Goal: Check status: Check status

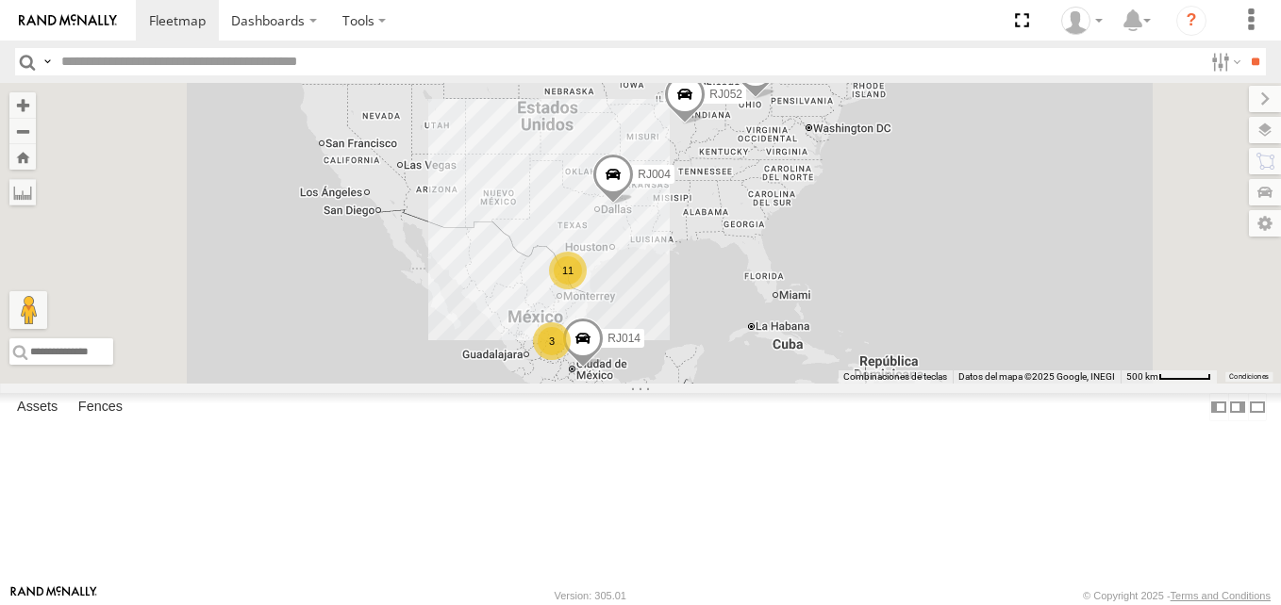
click at [306, 62] on input "text" at bounding box center [628, 61] width 1149 height 27
paste input "*****"
type input "*****"
click at [0, 0] on div "RJ062" at bounding box center [0, 0] width 0 height 0
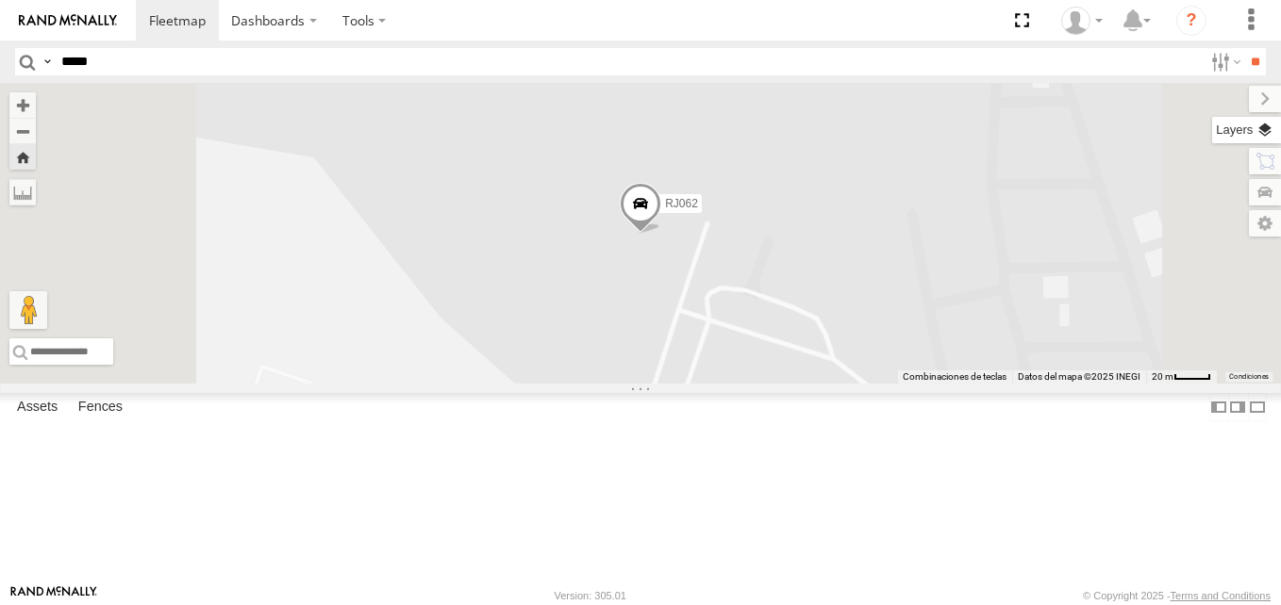
click at [1268, 132] on label at bounding box center [1246, 130] width 69 height 26
click at [0, 0] on span "Basemaps" at bounding box center [0, 0] width 0 height 0
click at [0, 0] on span "Terrain" at bounding box center [0, 0] width 0 height 0
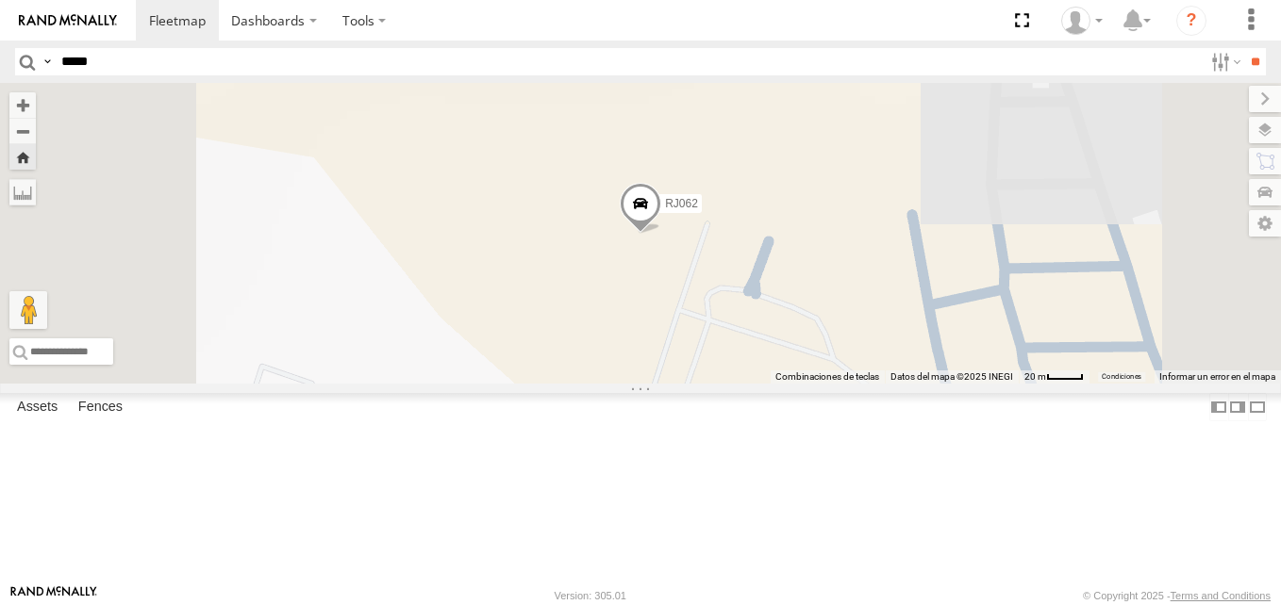
click at [0, 0] on span "Satellite" at bounding box center [0, 0] width 0 height 0
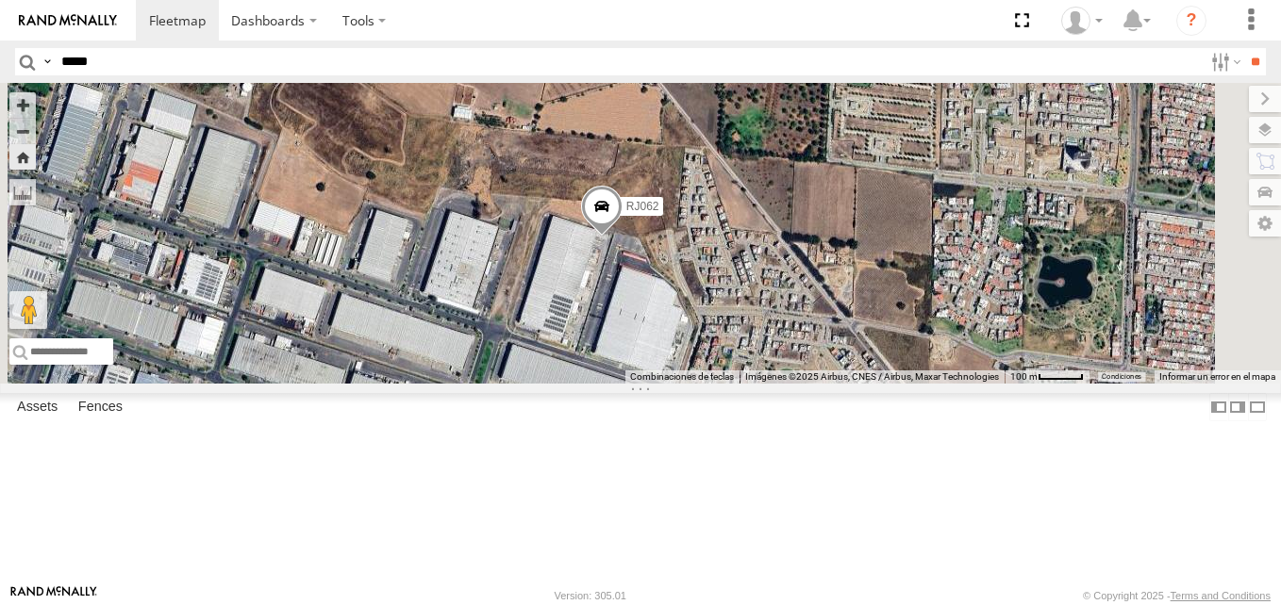
drag, startPoint x: 837, startPoint y: 468, endPoint x: 811, endPoint y: 410, distance: 62.9
click at [811, 384] on div "RJ062" at bounding box center [640, 233] width 1281 height 301
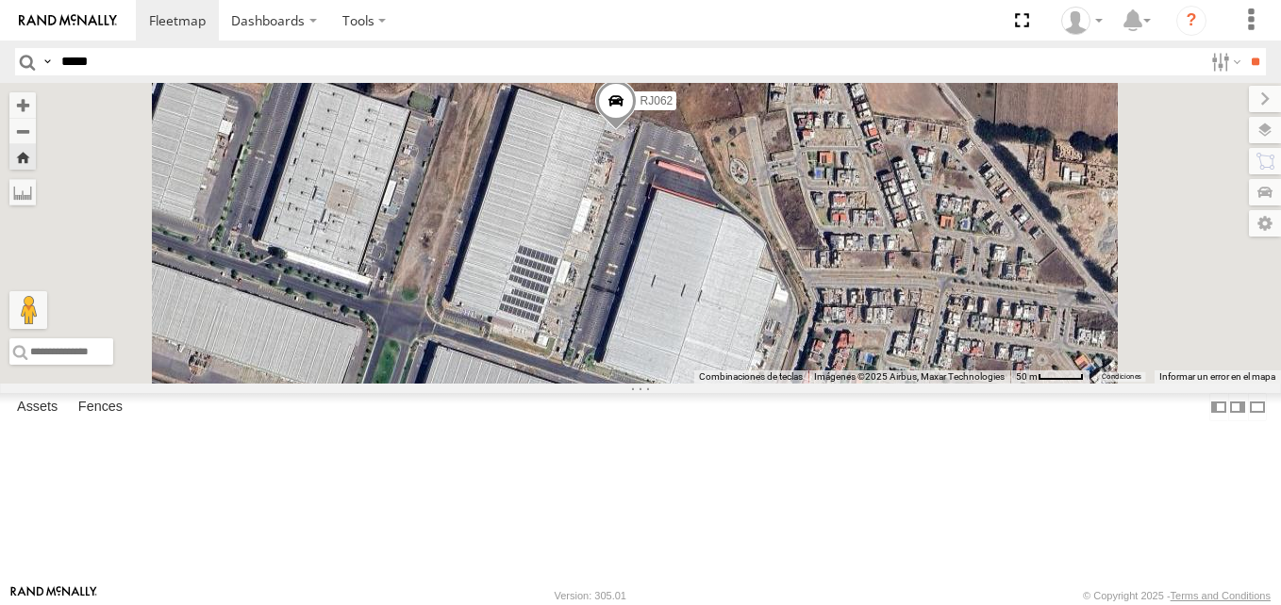
click at [0, 0] on div "RJ062" at bounding box center [0, 0] width 0 height 0
